Goal: Information Seeking & Learning: Learn about a topic

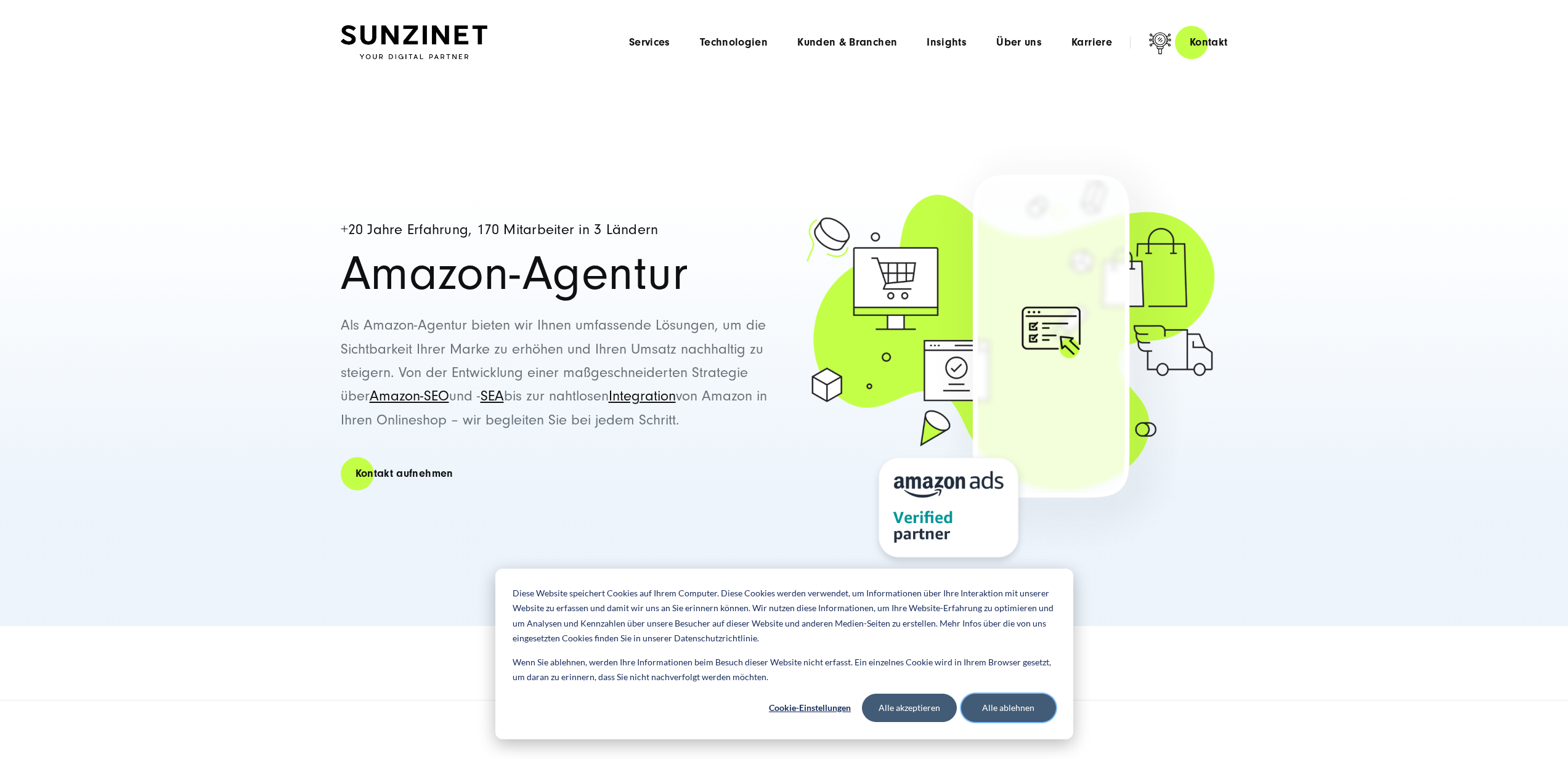
click at [1005, 719] on button "Alle ablehnen" at bounding box center [1009, 707] width 95 height 28
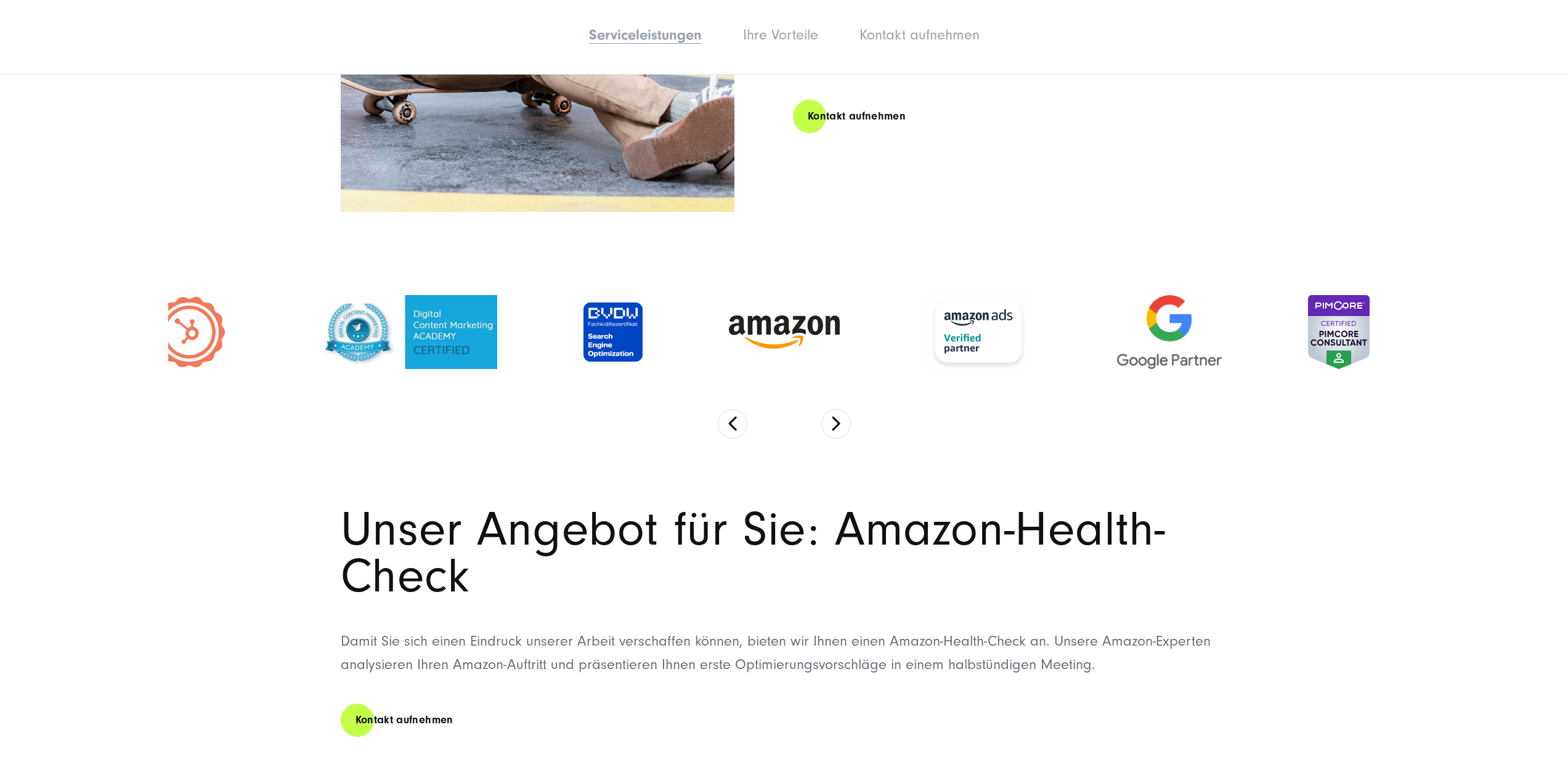
scroll to position [2517, 0]
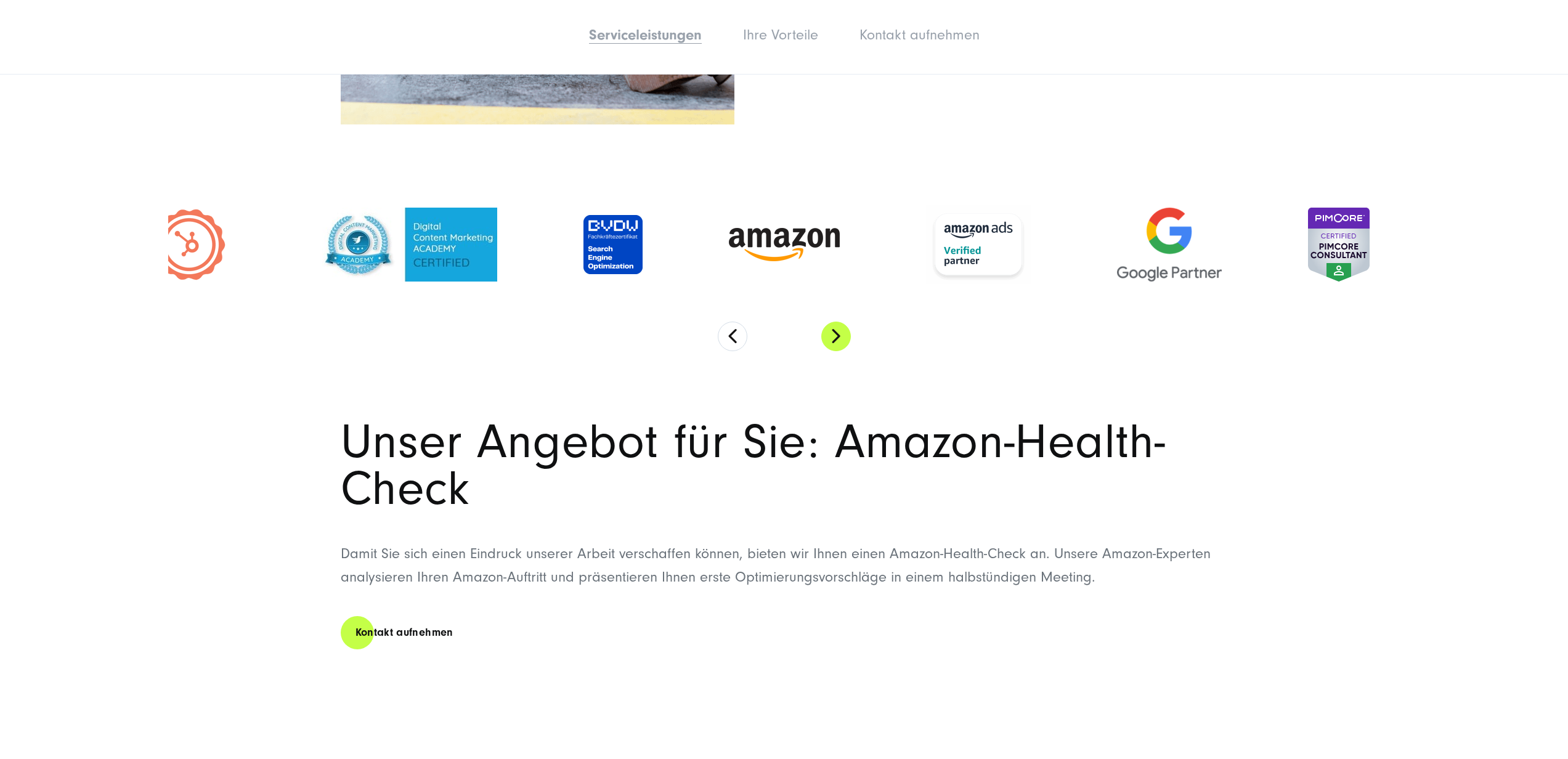
click at [837, 340] on button "Next" at bounding box center [836, 336] width 29 height 29
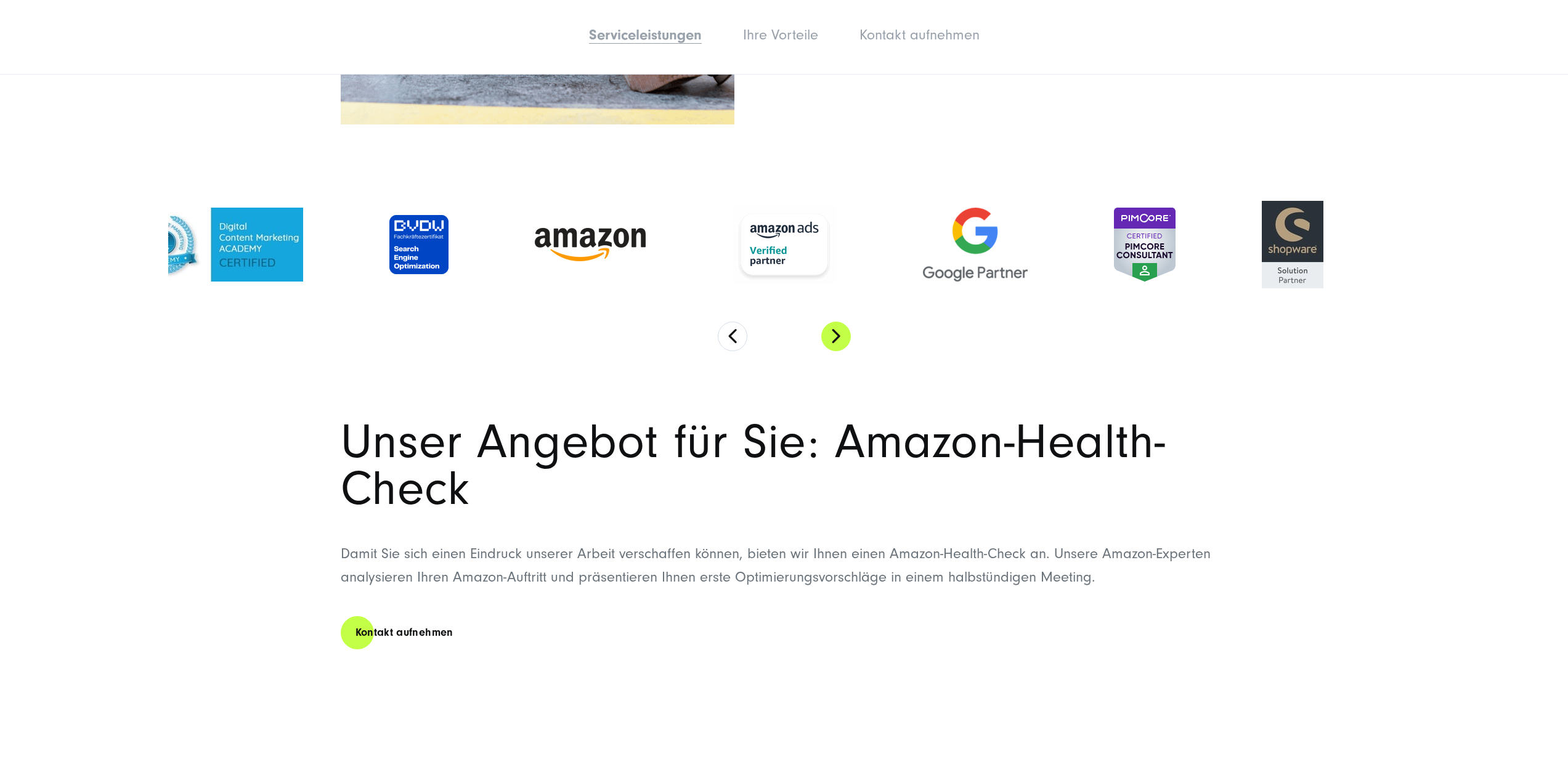
click at [837, 340] on button "Next" at bounding box center [836, 336] width 29 height 29
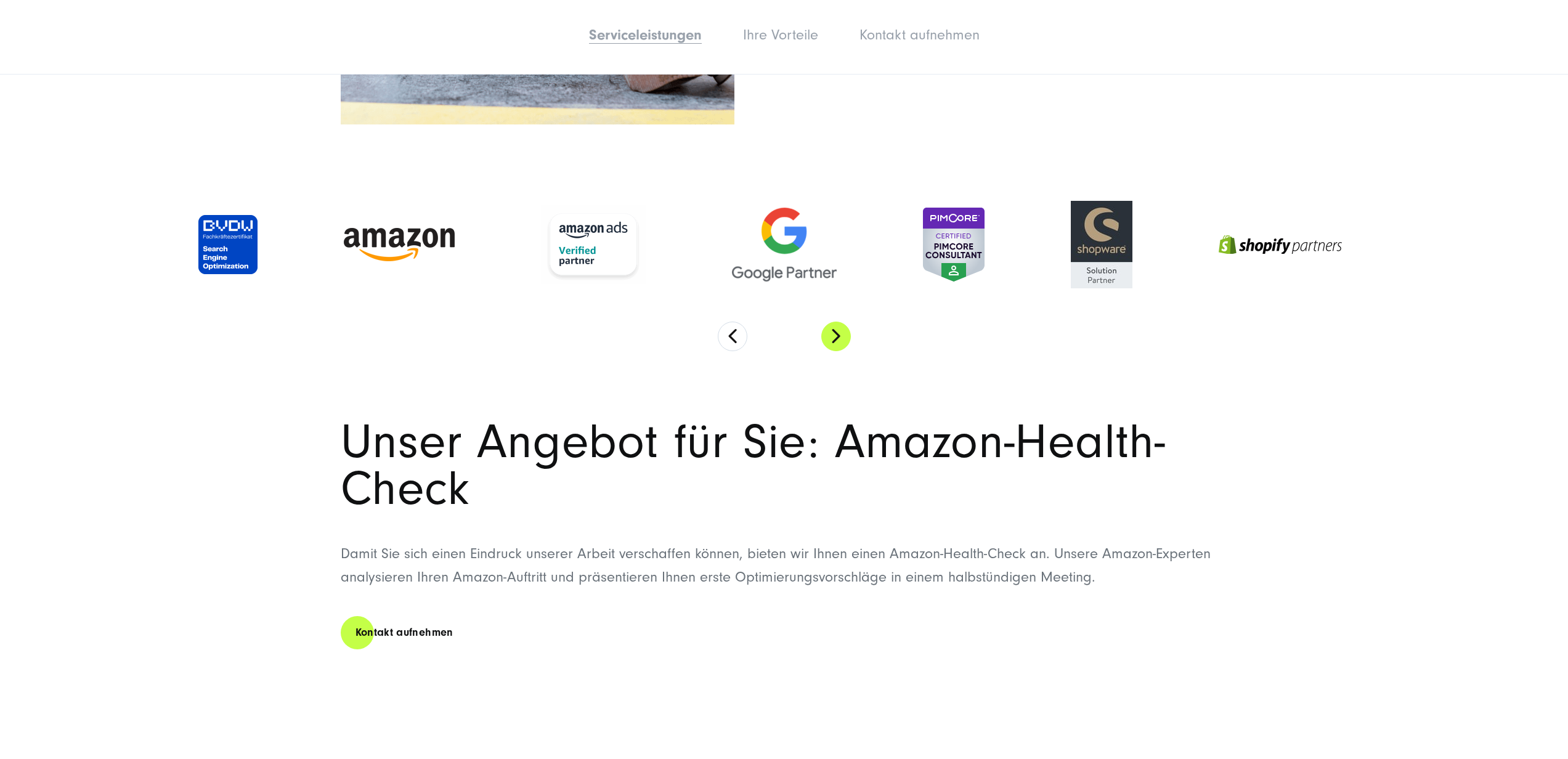
click at [837, 340] on button "Next" at bounding box center [836, 336] width 29 height 29
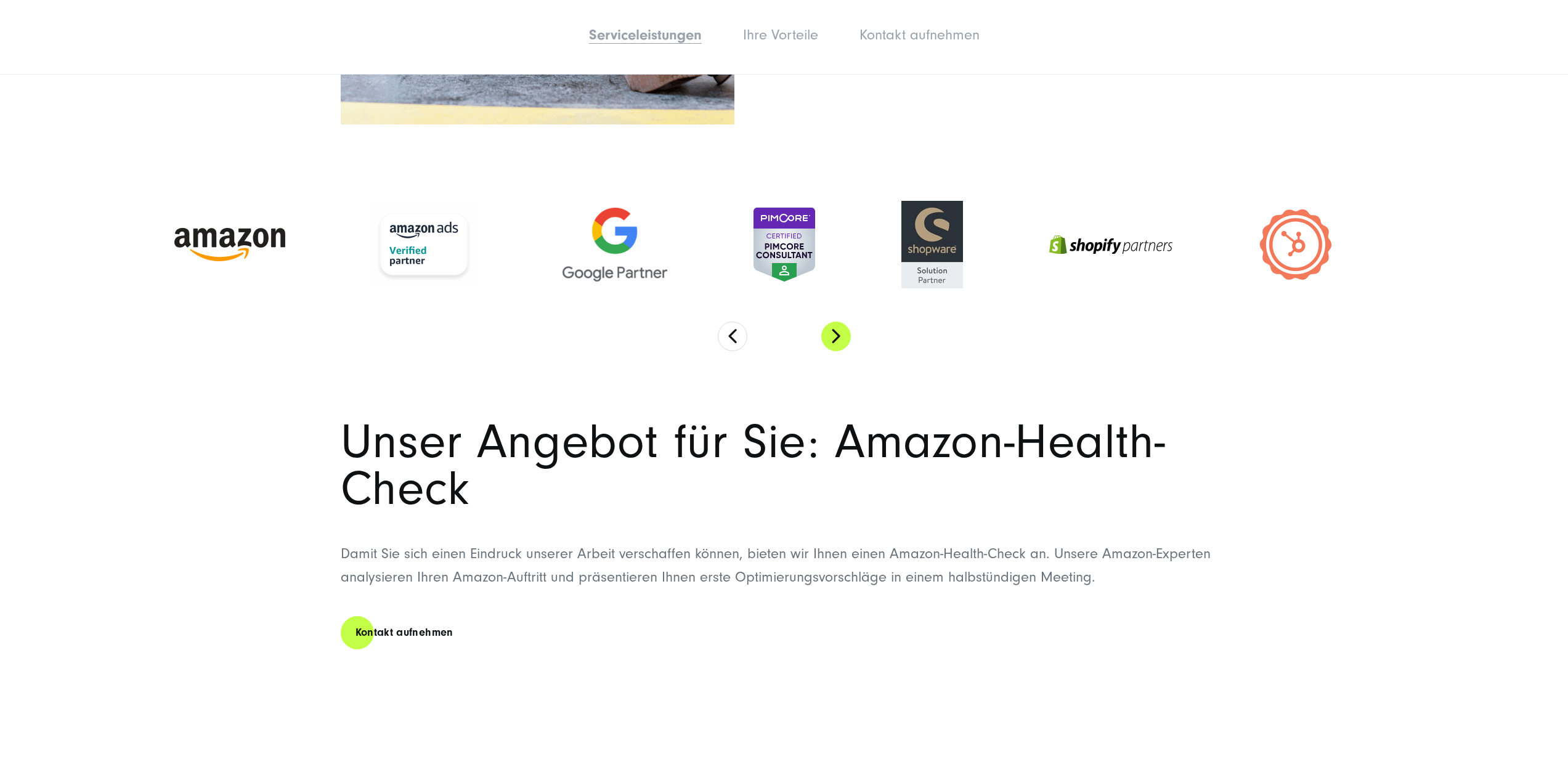
click at [837, 340] on button "Next" at bounding box center [836, 336] width 29 height 29
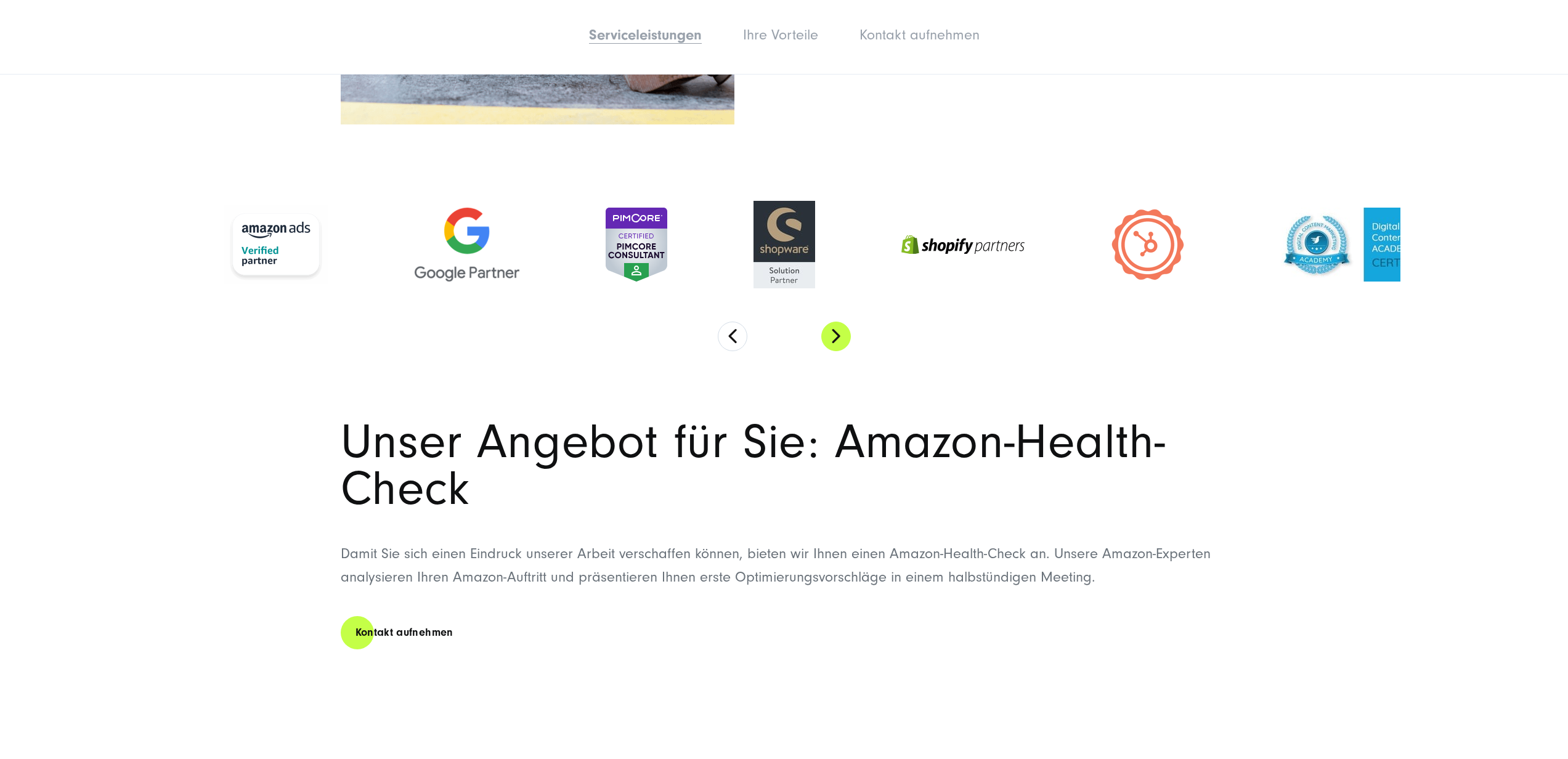
click at [837, 340] on button "Next" at bounding box center [836, 336] width 29 height 29
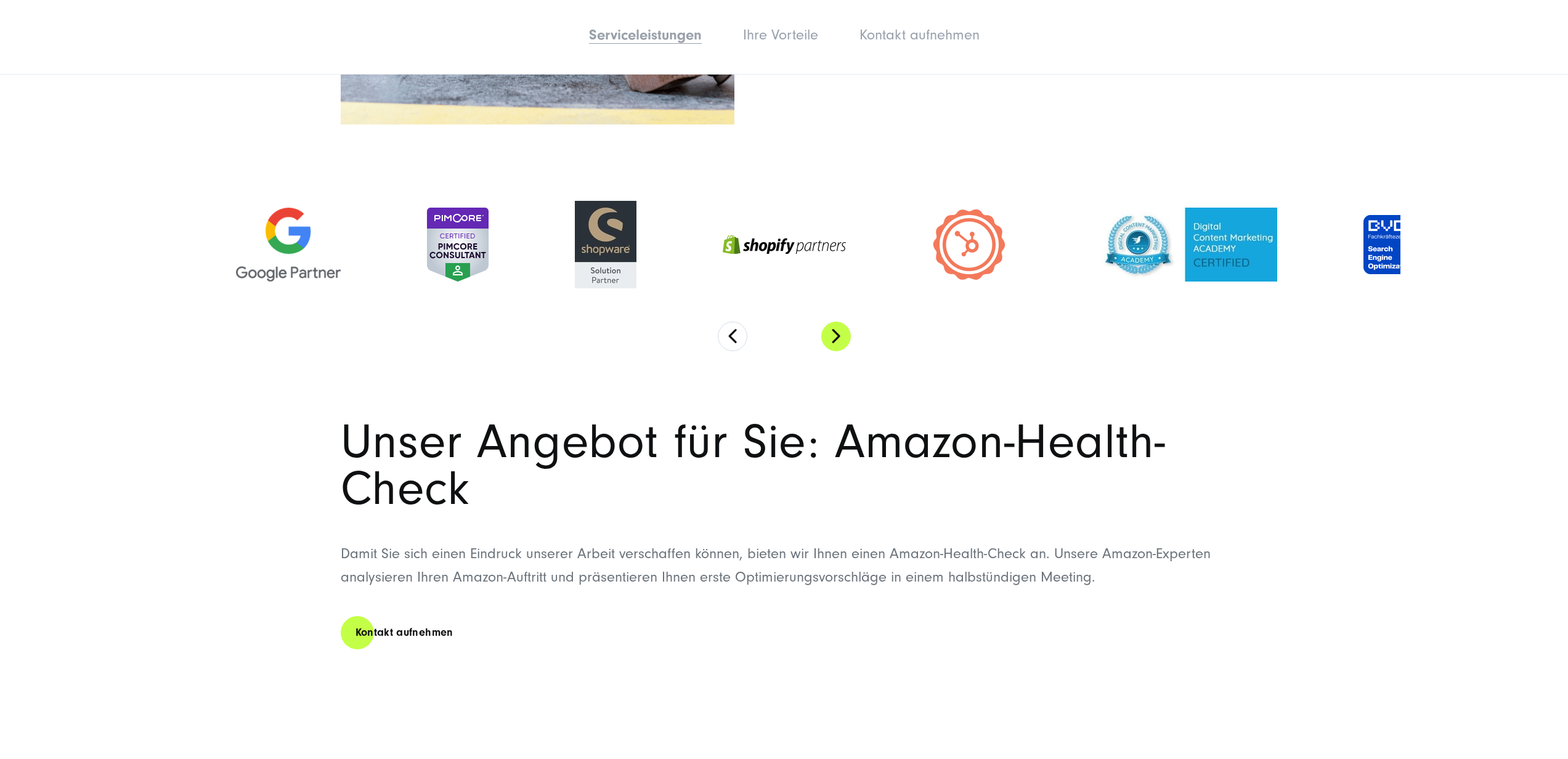
click at [837, 340] on button "Next" at bounding box center [836, 336] width 29 height 29
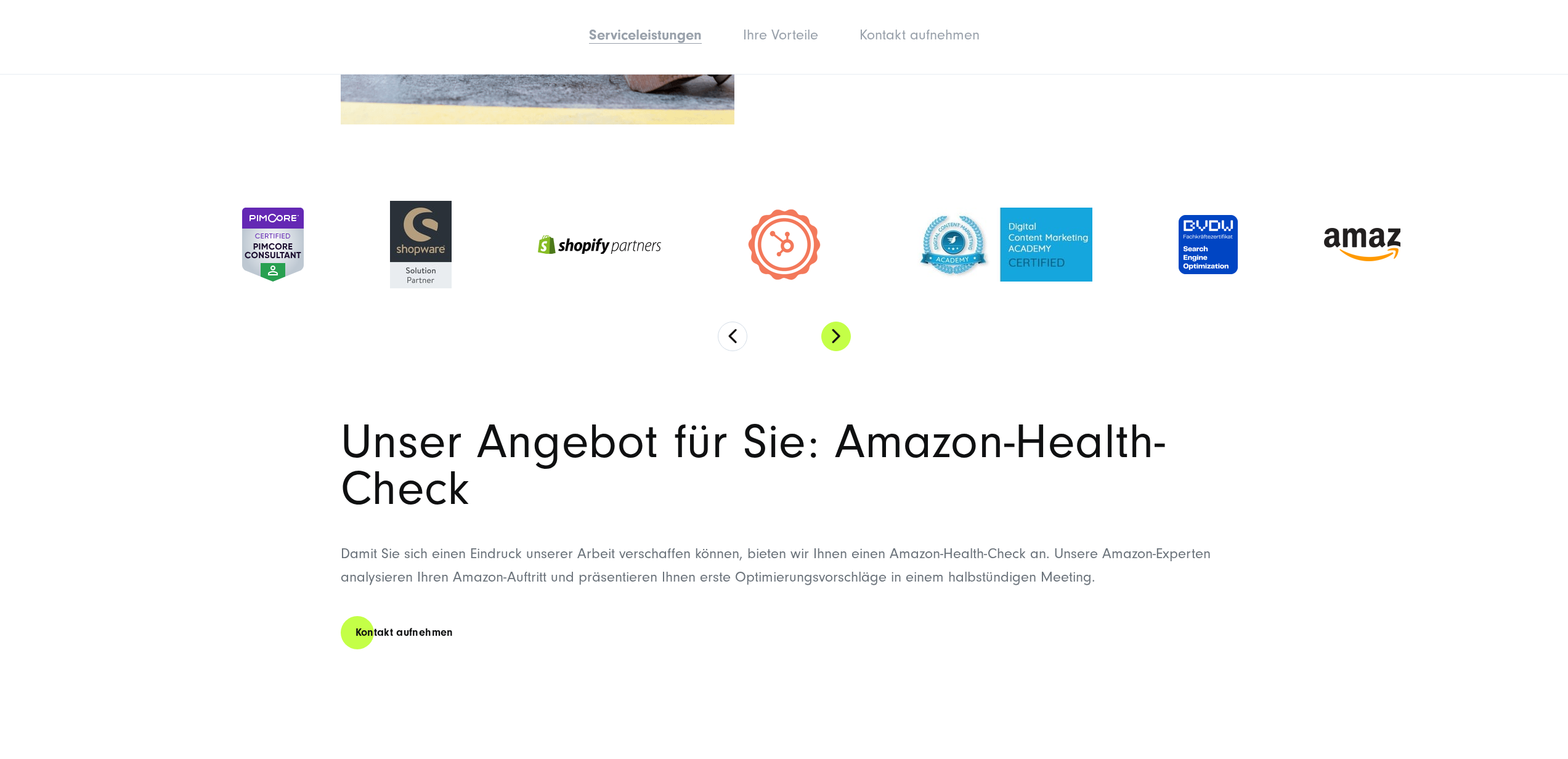
click at [837, 340] on button "Next" at bounding box center [836, 336] width 29 height 29
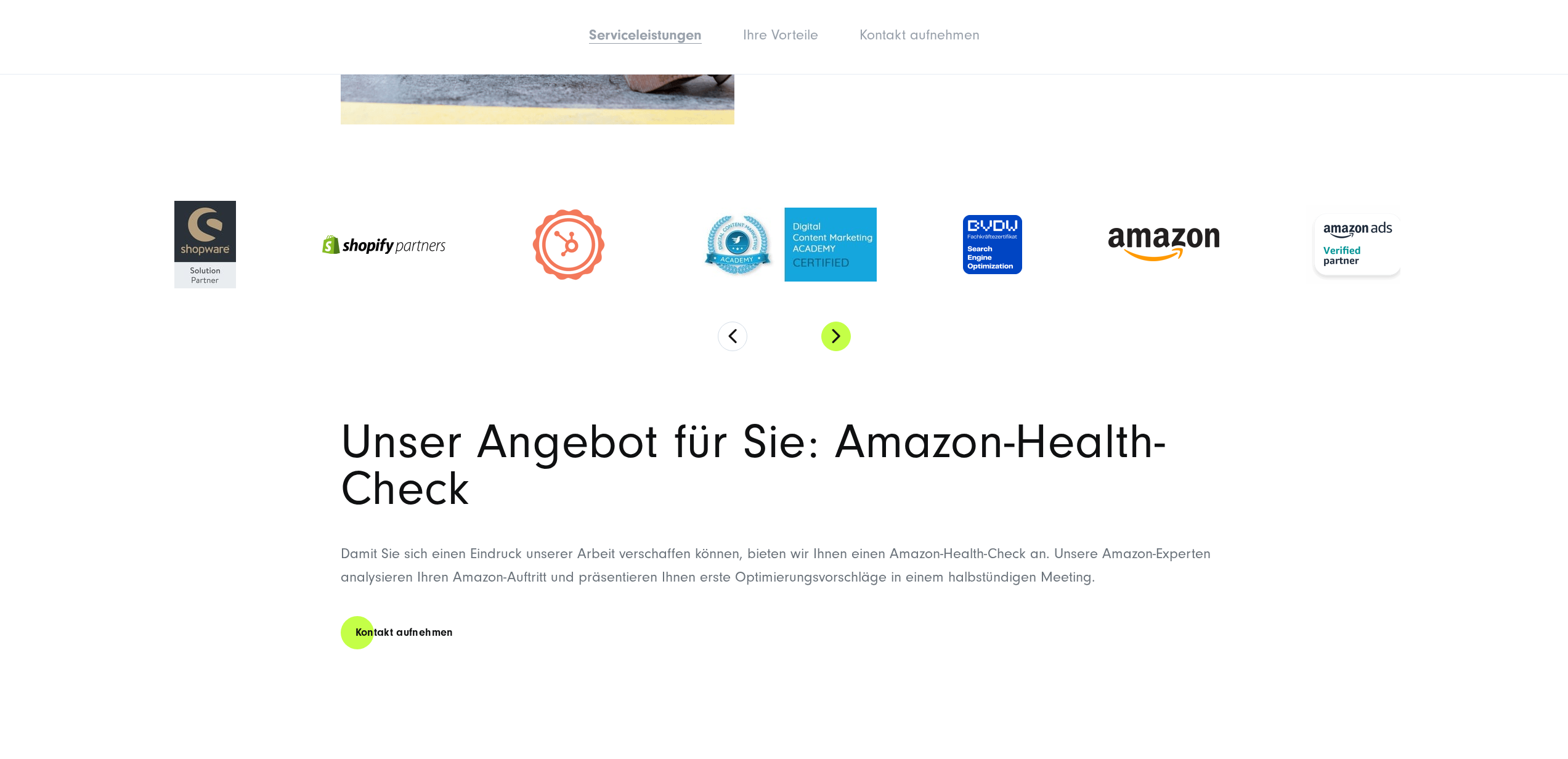
click at [837, 340] on button "Next" at bounding box center [836, 336] width 29 height 29
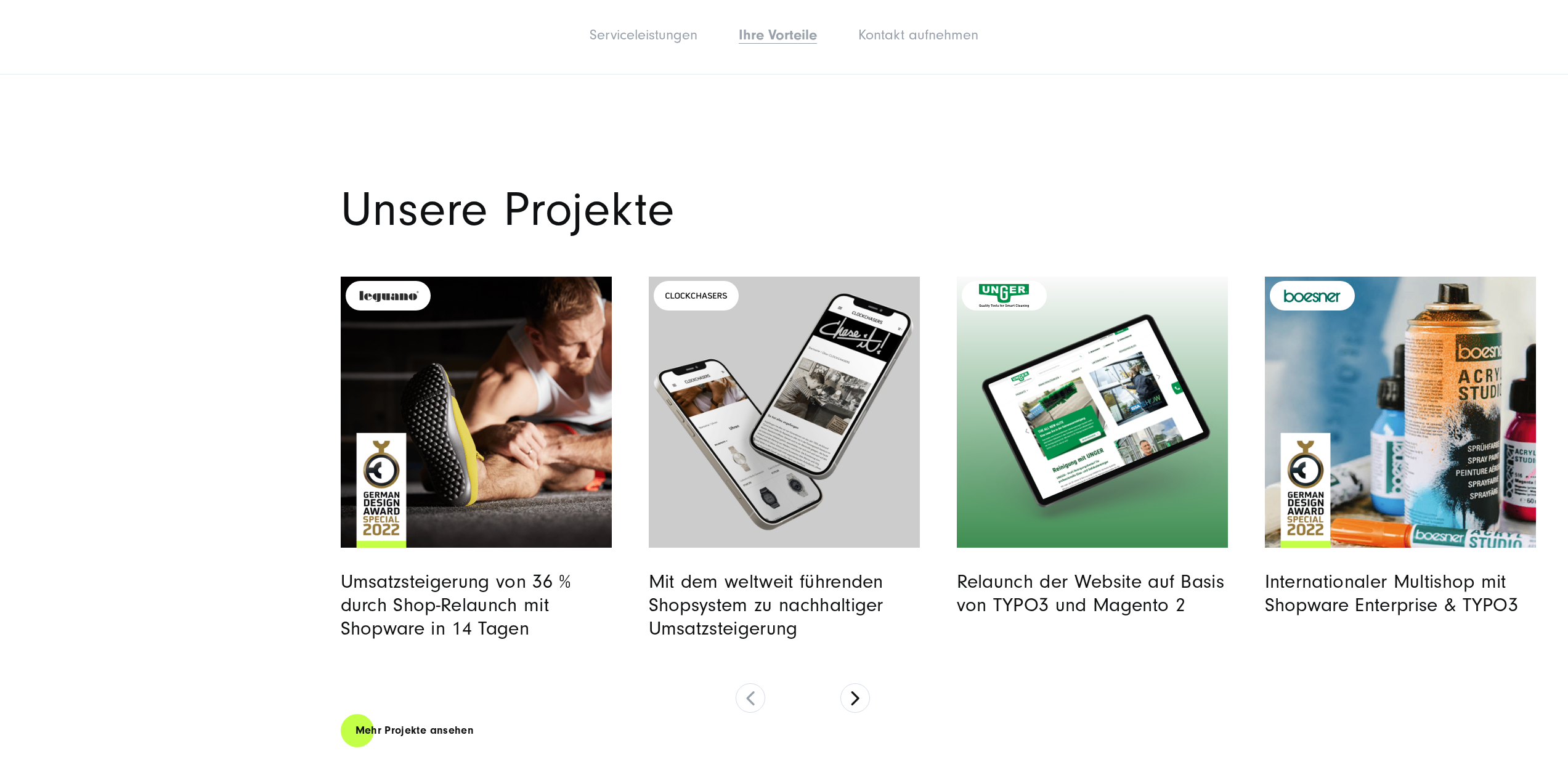
scroll to position [3676, 0]
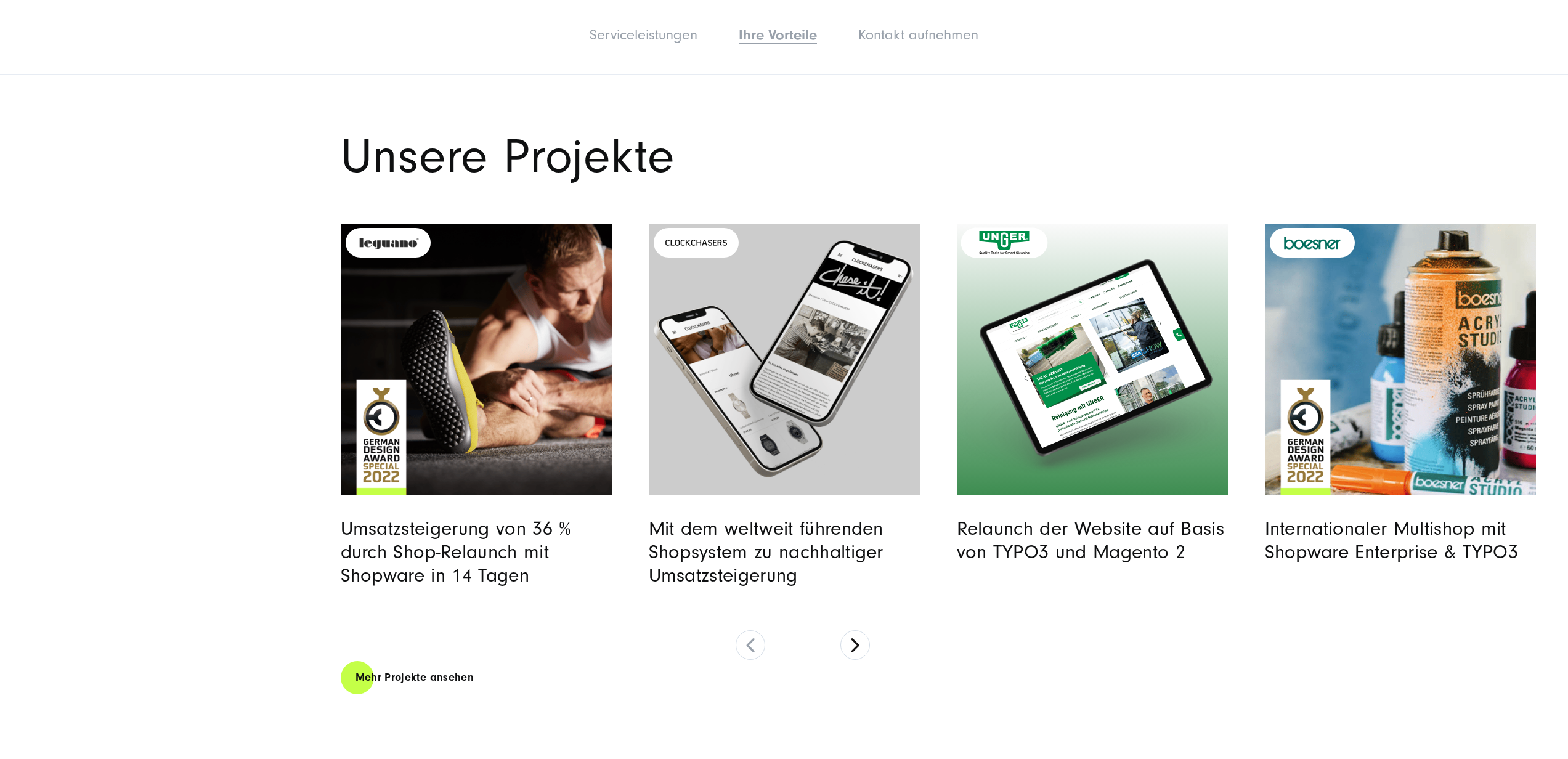
click at [1005, 387] on img "Read full post: Unger | Website Relaunch | SUNZINET" at bounding box center [1092, 359] width 277 height 277
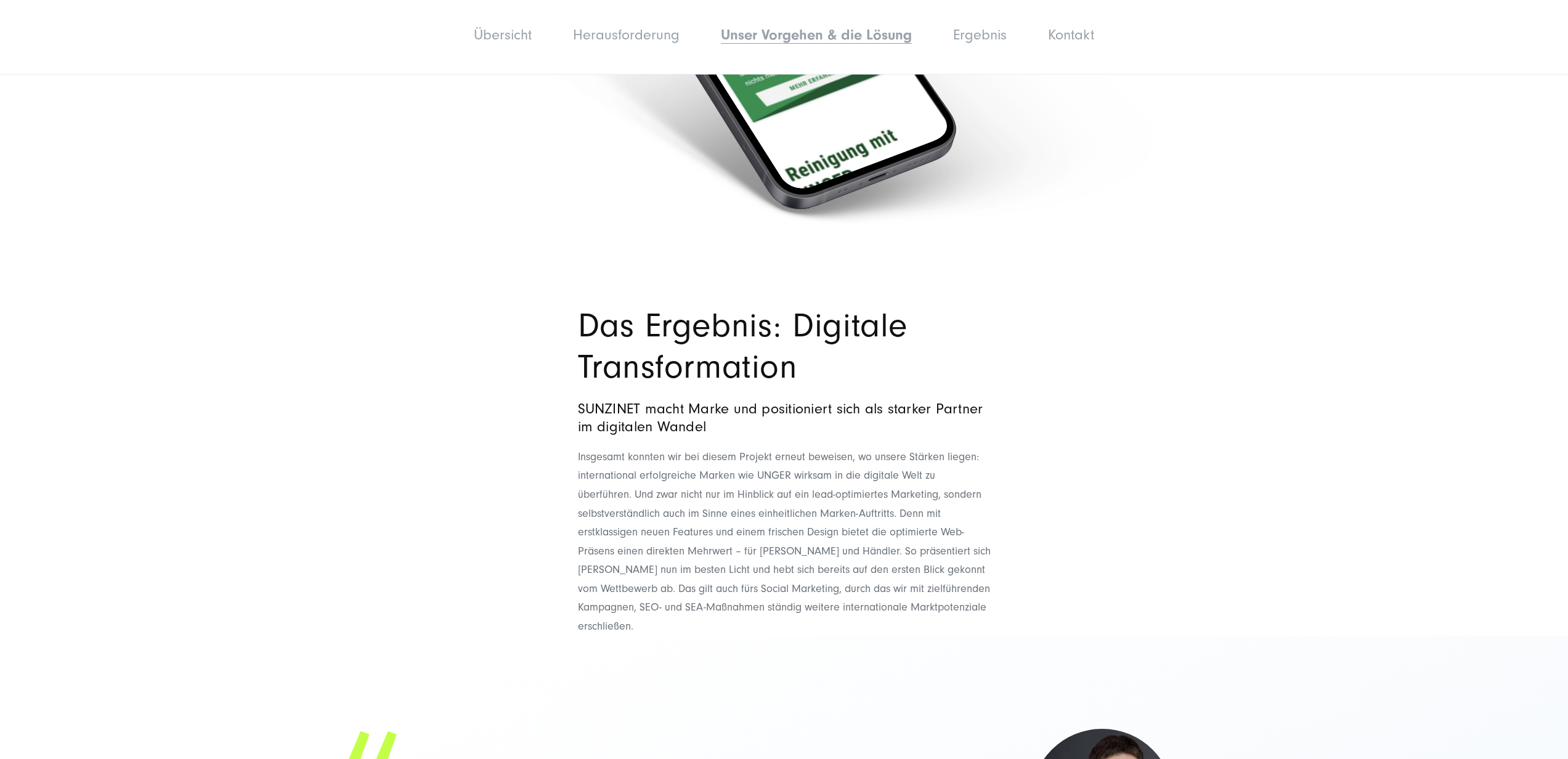
scroll to position [3256, 0]
